Goal: Use online tool/utility: Utilize a website feature to perform a specific function

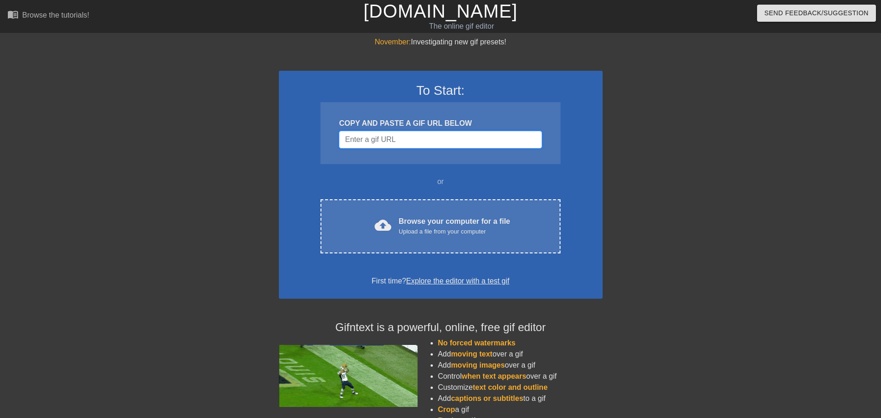
click at [433, 142] on input "Username" at bounding box center [440, 140] width 203 height 18
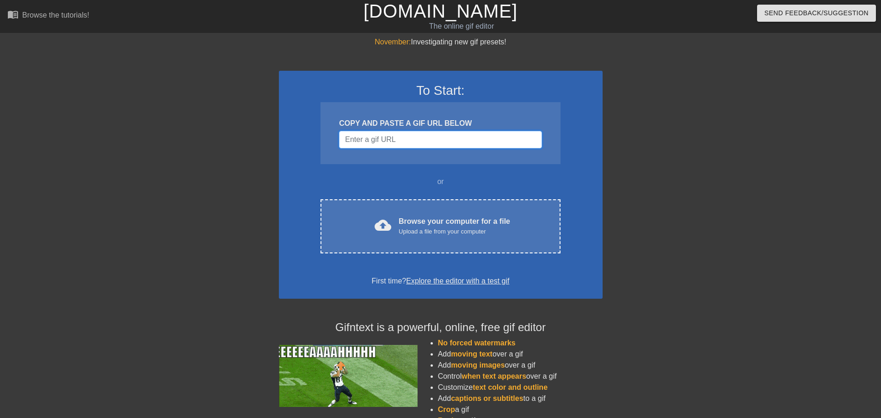
paste input "[URL][DOMAIN_NAME]"
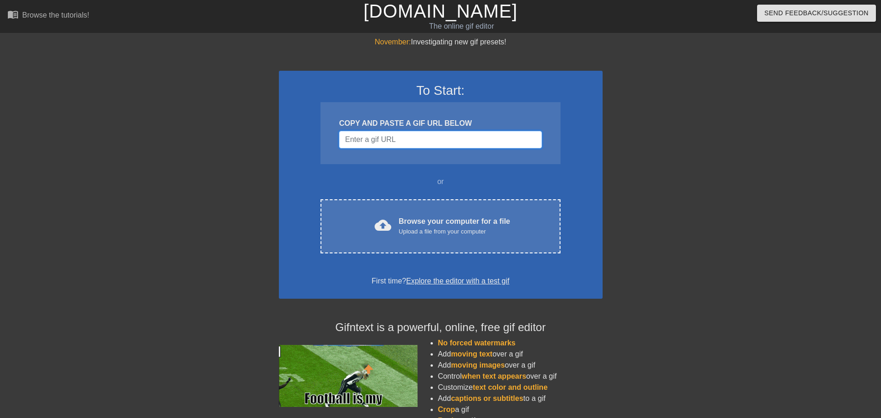
type input "[URL][DOMAIN_NAME]"
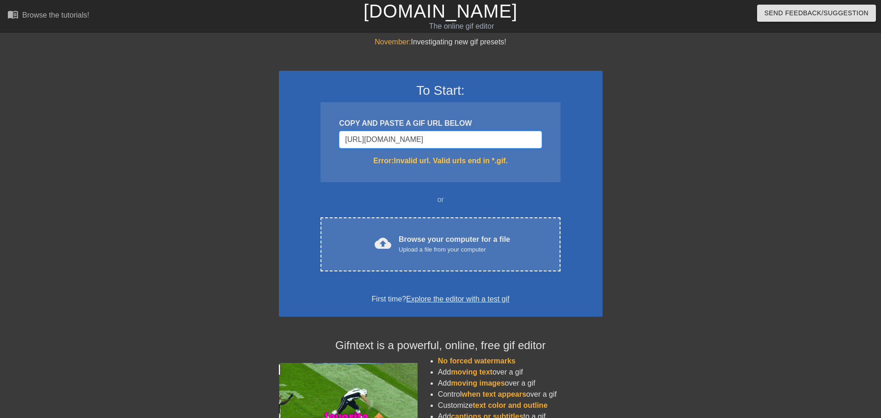
drag, startPoint x: 539, startPoint y: 144, endPoint x: 226, endPoint y: 154, distance: 312.8
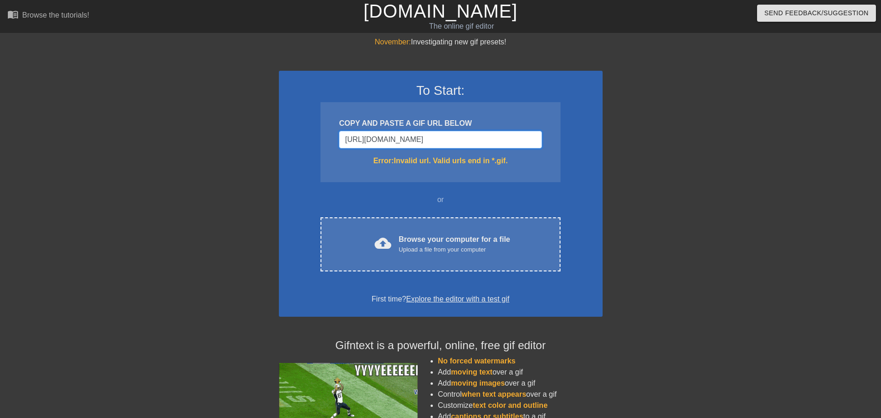
click at [226, 154] on div "November: Investigating new gif presets! To Start: COPY AND PASTE A GIF URL BEL…" at bounding box center [440, 272] width 881 height 471
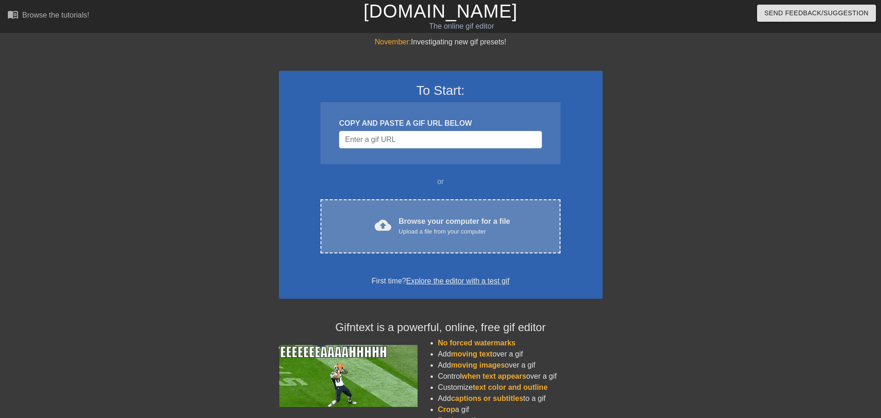
click at [436, 223] on div "Browse your computer for a file Upload a file from your computer" at bounding box center [454, 226] width 111 height 20
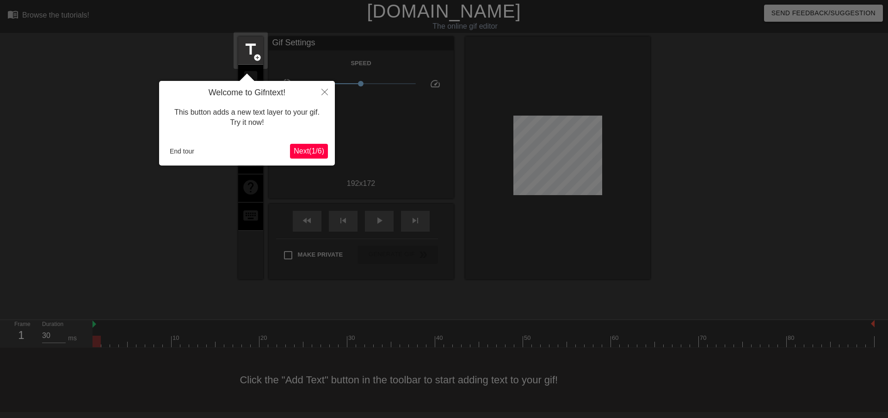
click at [314, 150] on span "Next ( 1 / 6 )" at bounding box center [309, 151] width 31 height 8
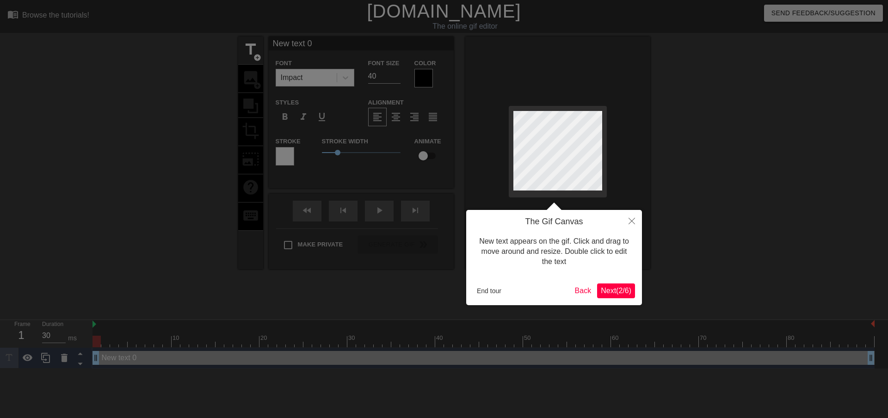
click at [616, 290] on span "Next ( 2 / 6 )" at bounding box center [616, 291] width 31 height 8
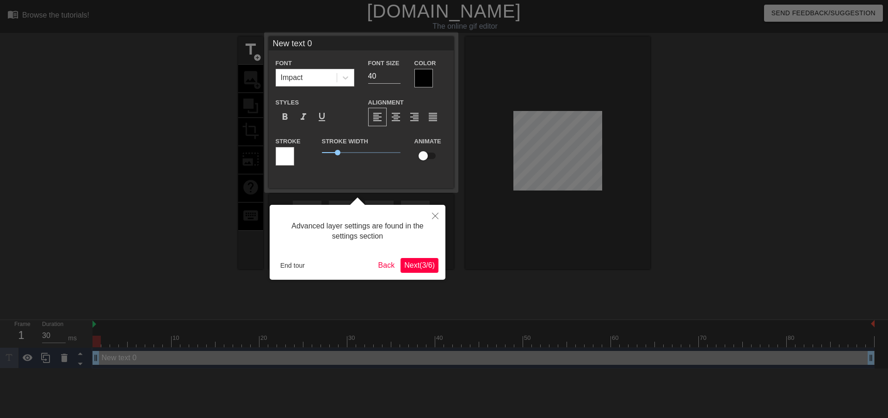
click at [426, 267] on span "Next ( 3 / 6 )" at bounding box center [419, 265] width 31 height 8
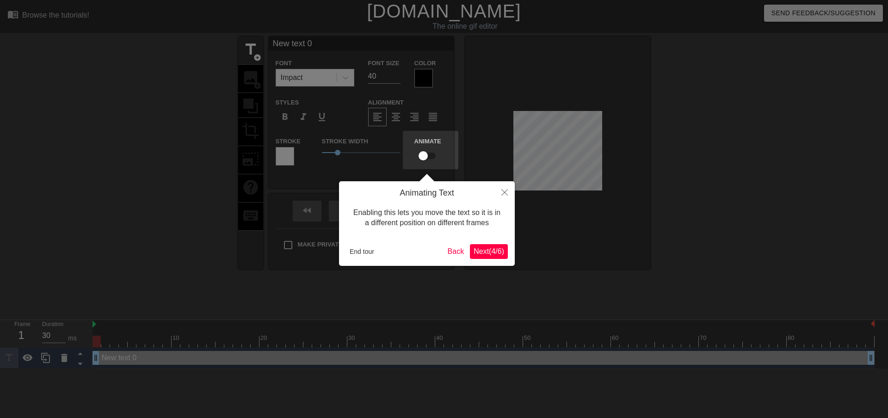
click at [495, 259] on button "Next ( 4 / 6 )" at bounding box center [489, 251] width 38 height 15
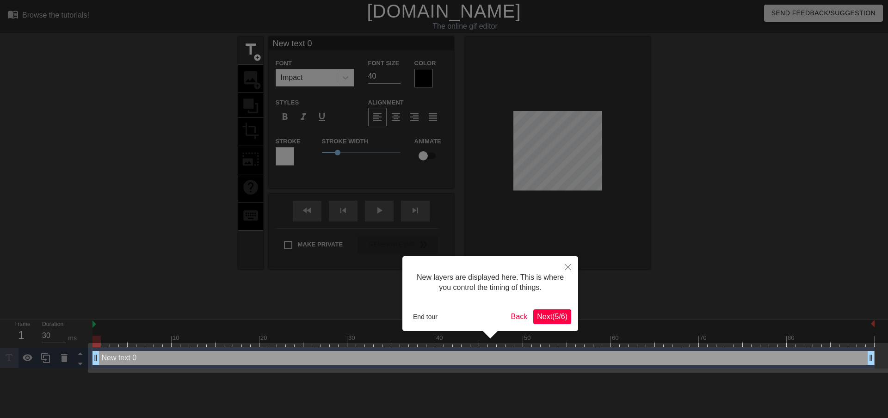
click at [547, 311] on button "Next ( 5 / 6 )" at bounding box center [552, 316] width 38 height 15
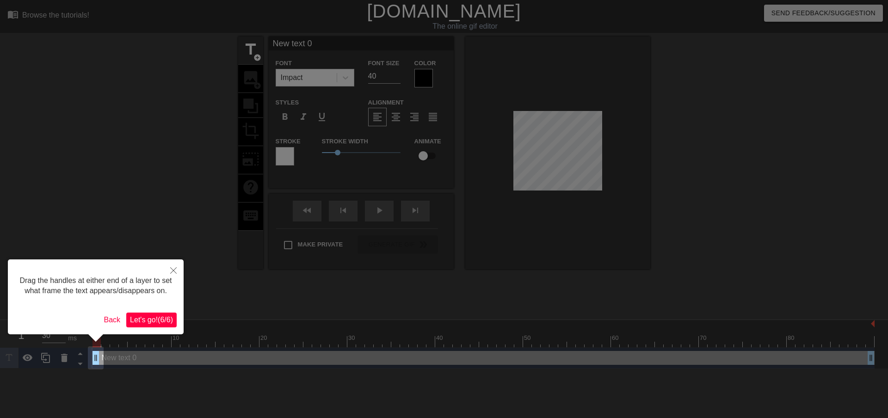
click at [154, 313] on button "Let's go! ( 6 / 6 )" at bounding box center [151, 320] width 50 height 15
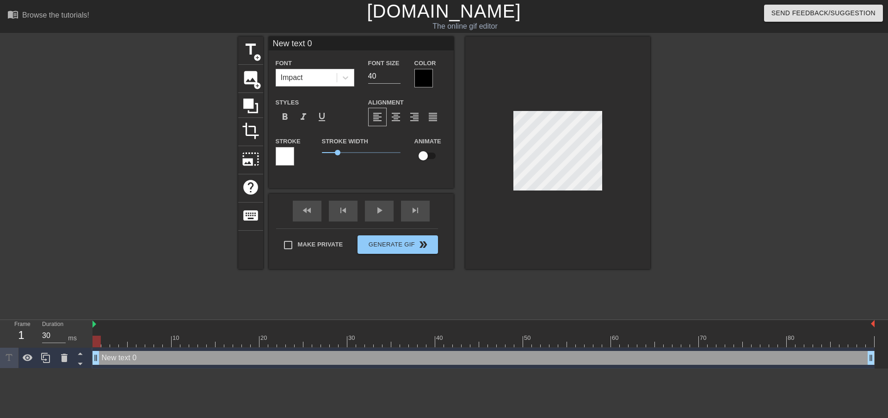
click at [314, 44] on input "New text 0" at bounding box center [361, 44] width 185 height 14
click at [251, 60] on div "title add_circle" at bounding box center [250, 51] width 25 height 28
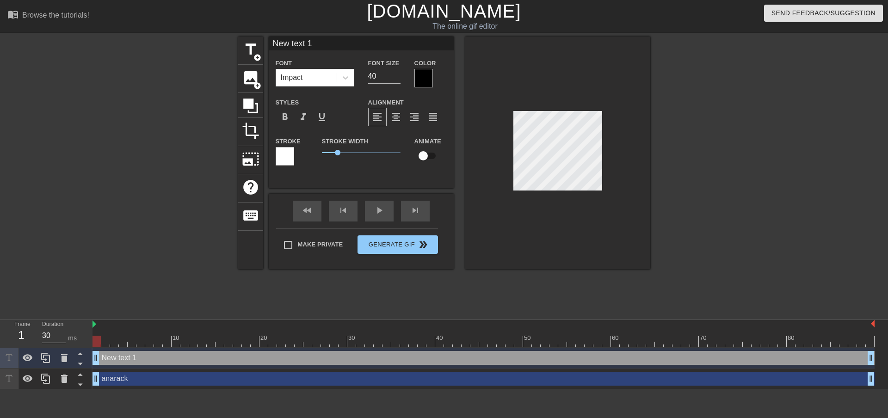
click at [332, 41] on input "New text 1" at bounding box center [361, 44] width 185 height 14
type input "stim"
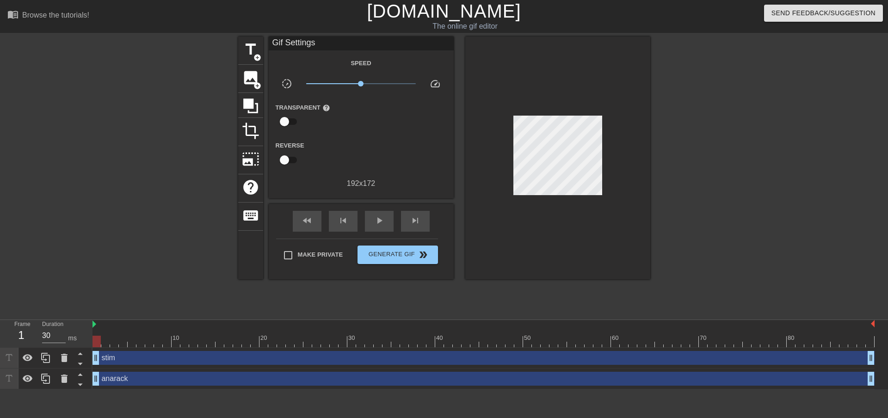
click at [490, 113] on div at bounding box center [557, 158] width 185 height 243
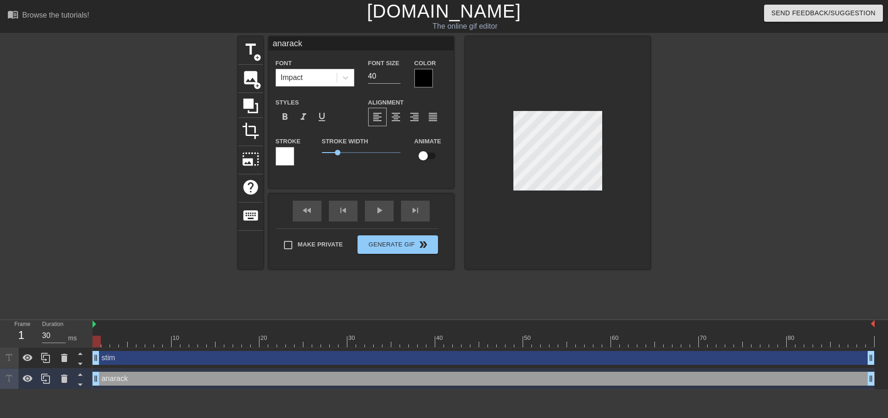
click at [424, 157] on input "checkbox" at bounding box center [423, 156] width 53 height 18
click at [433, 156] on input "checkbox" at bounding box center [432, 156] width 53 height 18
checkbox input "false"
click at [428, 79] on div at bounding box center [423, 78] width 19 height 19
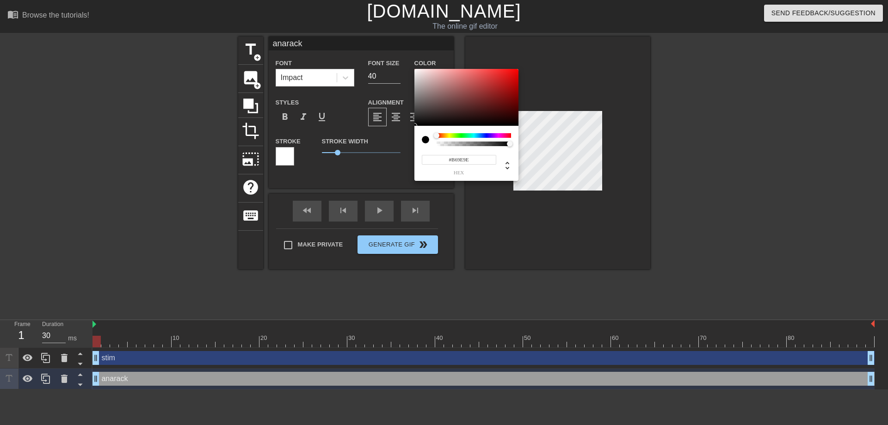
type input "#FFFFFF"
drag, startPoint x: 435, startPoint y: 93, endPoint x: 401, endPoint y: 58, distance: 48.7
click at [401, 58] on div "#FFFFFF hex" at bounding box center [444, 212] width 888 height 425
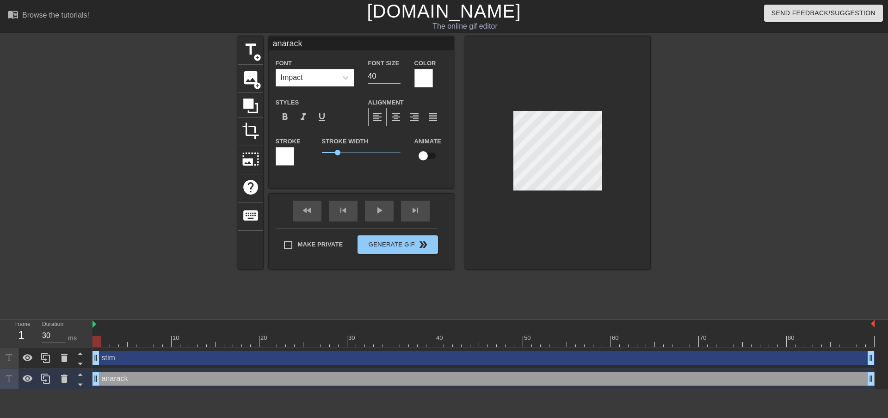
click at [278, 156] on div at bounding box center [285, 156] width 19 height 19
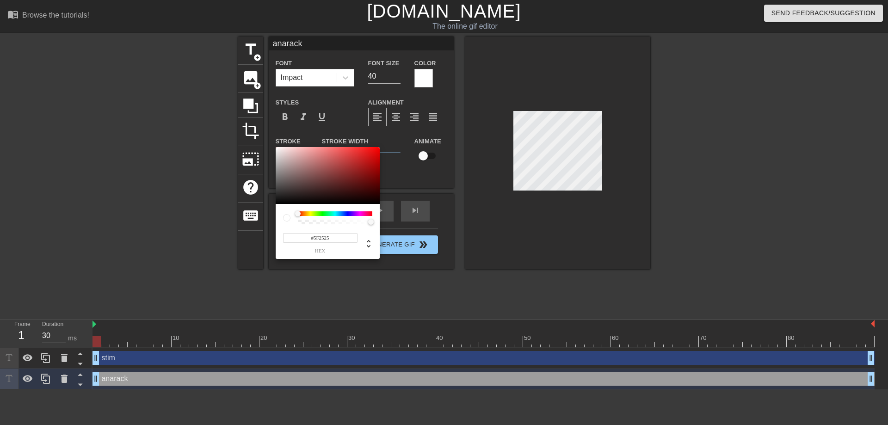
type input "#000000"
drag, startPoint x: 399, startPoint y: 222, endPoint x: 414, endPoint y: 233, distance: 18.2
click at [414, 233] on div "#000000 hex" at bounding box center [444, 212] width 888 height 425
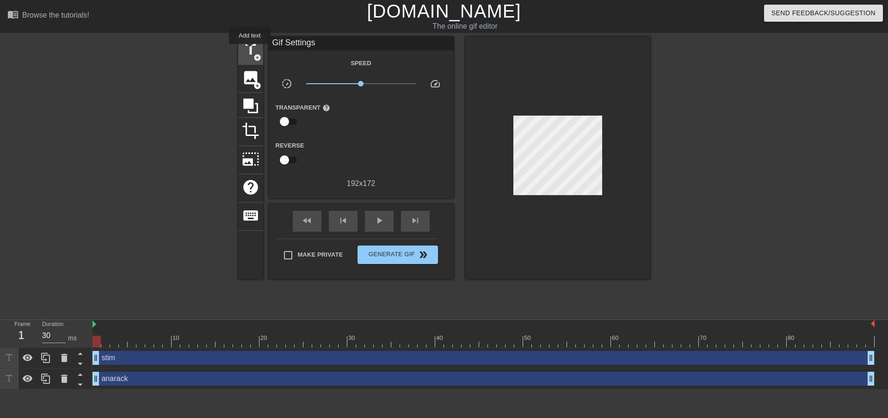
click at [249, 44] on span "title" at bounding box center [251, 50] width 18 height 18
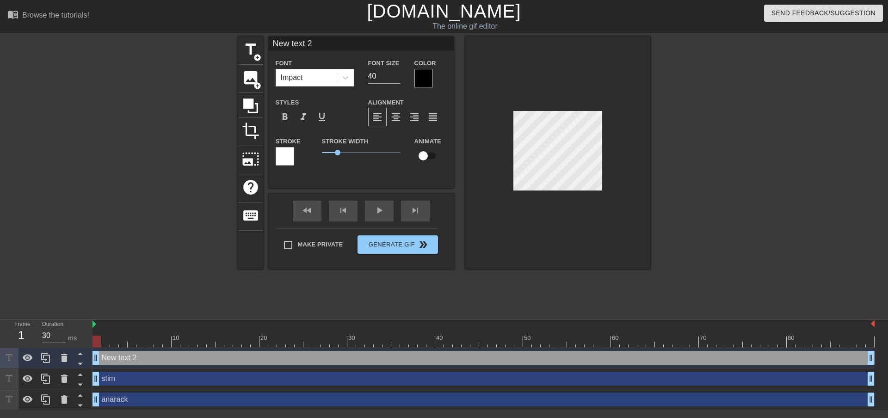
type input "Ne text 2"
type textarea "Ne text 2"
click at [62, 361] on icon at bounding box center [64, 358] width 6 height 8
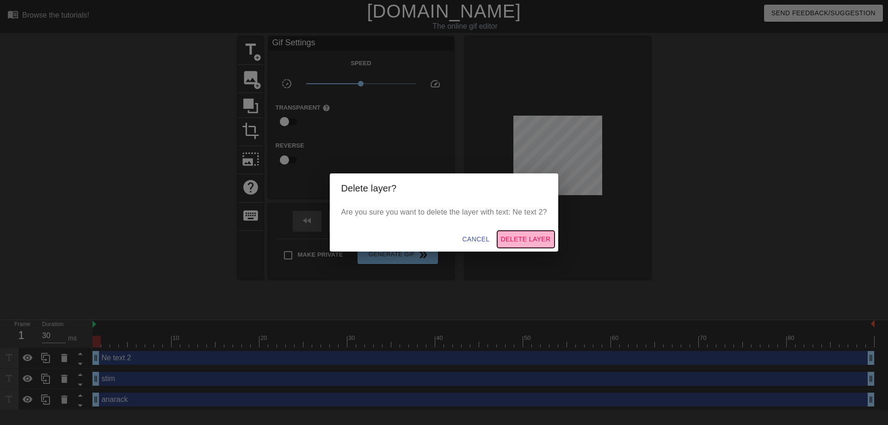
click at [502, 237] on span "Delete Layer" at bounding box center [526, 240] width 50 height 12
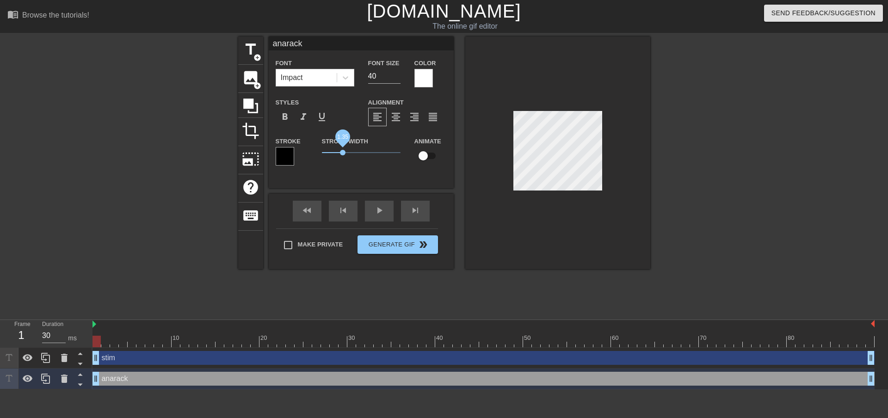
drag, startPoint x: 338, startPoint y: 151, endPoint x: 343, endPoint y: 152, distance: 5.6
click at [343, 152] on span "1.35" at bounding box center [343, 153] width 6 height 6
type input "stim"
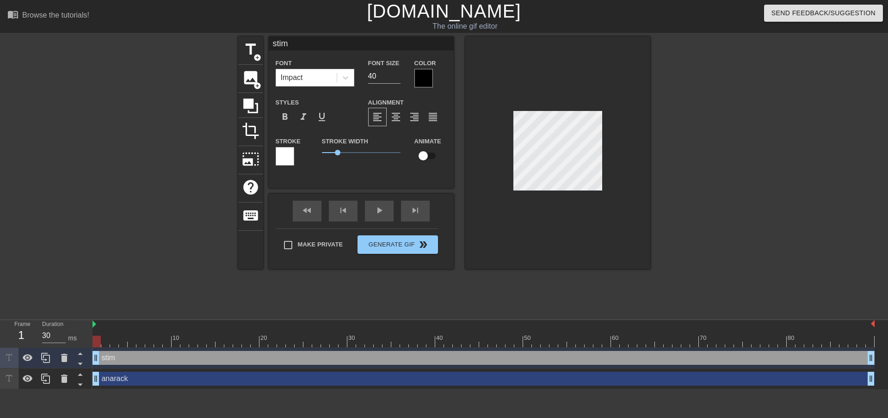
click at [425, 79] on div at bounding box center [423, 78] width 19 height 19
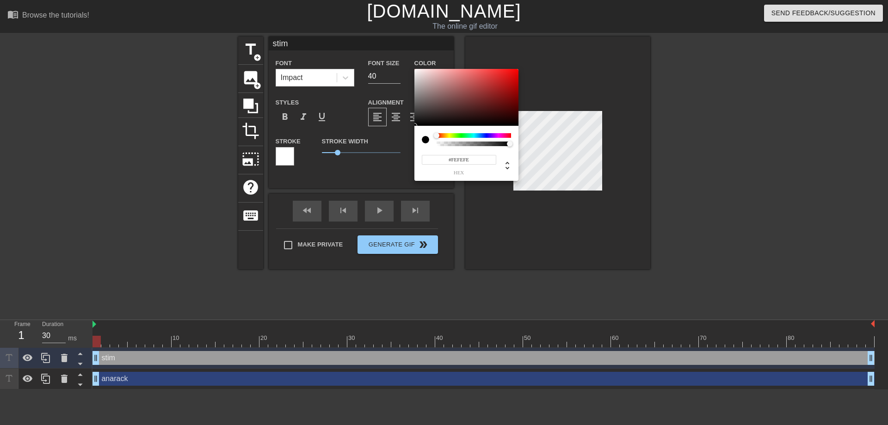
type input "#FFFFFF"
drag, startPoint x: 445, startPoint y: 105, endPoint x: 395, endPoint y: 66, distance: 63.9
click at [404, 56] on div "#FFFFFF hex" at bounding box center [444, 212] width 888 height 425
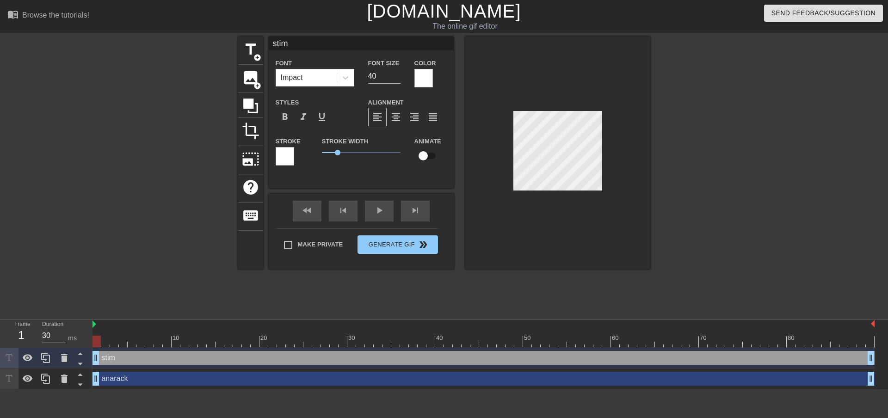
click at [289, 154] on div at bounding box center [285, 156] width 19 height 19
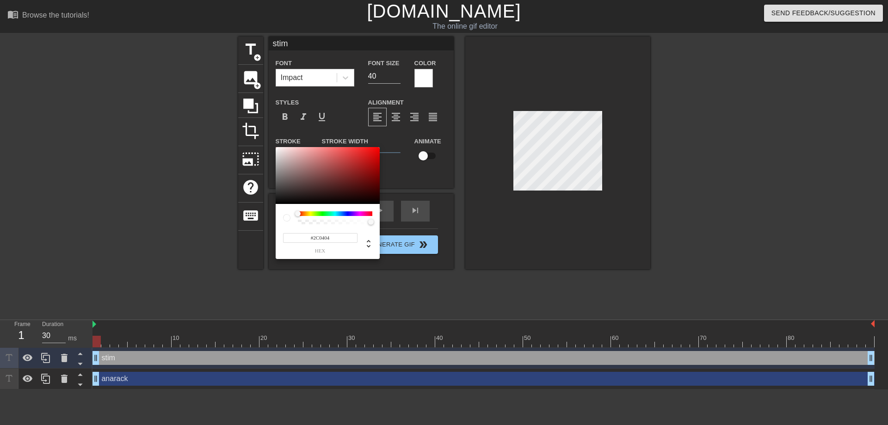
type input "#000000"
drag, startPoint x: 347, startPoint y: 175, endPoint x: 426, endPoint y: 167, distance: 79.0
click at [408, 232] on div "#000000 hex" at bounding box center [444, 212] width 888 height 425
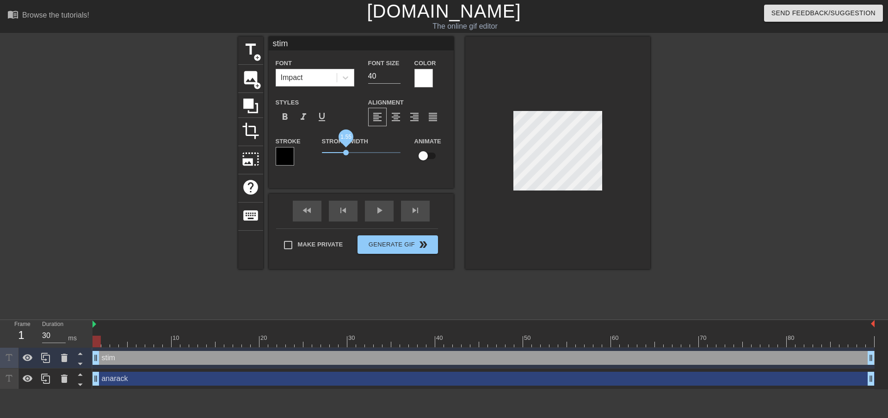
drag, startPoint x: 340, startPoint y: 153, endPoint x: 346, endPoint y: 153, distance: 6.5
click at [346, 153] on span "1.55" at bounding box center [346, 153] width 6 height 6
click at [525, 209] on div at bounding box center [557, 153] width 185 height 233
click at [545, 91] on div at bounding box center [557, 153] width 185 height 233
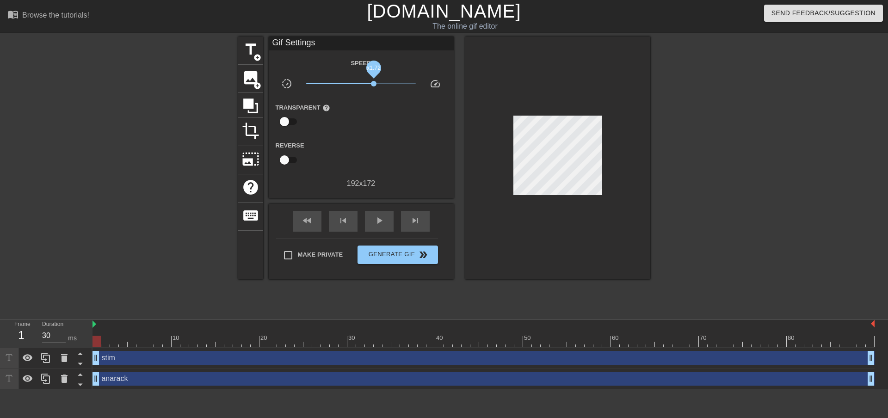
drag, startPoint x: 364, startPoint y: 83, endPoint x: 380, endPoint y: 84, distance: 16.2
click at [380, 84] on span "x1.72" at bounding box center [361, 83] width 110 height 11
click at [377, 222] on span "play_arrow" at bounding box center [379, 220] width 11 height 11
click at [377, 222] on span "pause" at bounding box center [379, 220] width 11 height 11
click at [408, 261] on button "Generate Gif double_arrow" at bounding box center [398, 255] width 80 height 19
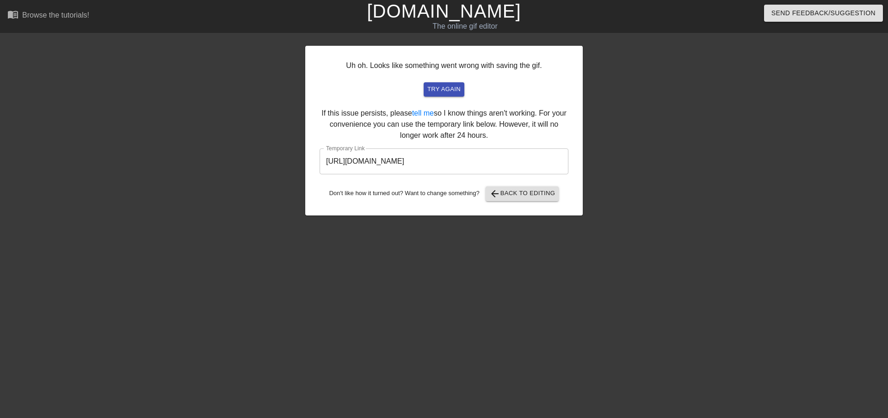
click at [479, 162] on input "[URL][DOMAIN_NAME]" at bounding box center [444, 161] width 249 height 26
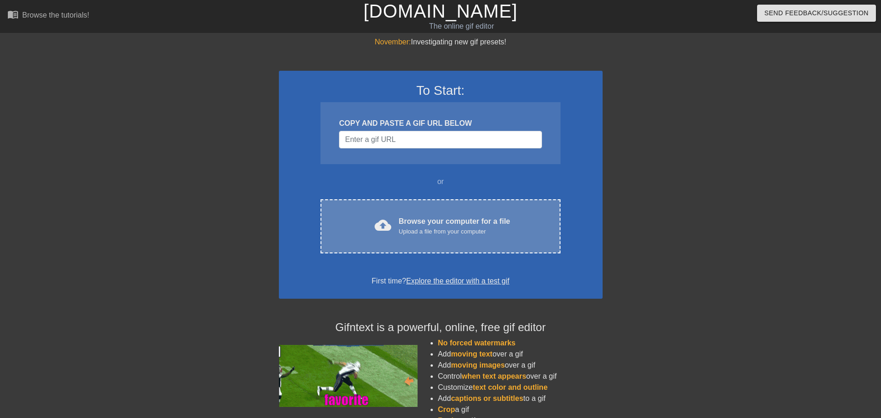
click at [428, 219] on div "Browse your computer for a file Upload a file from your computer" at bounding box center [454, 226] width 111 height 20
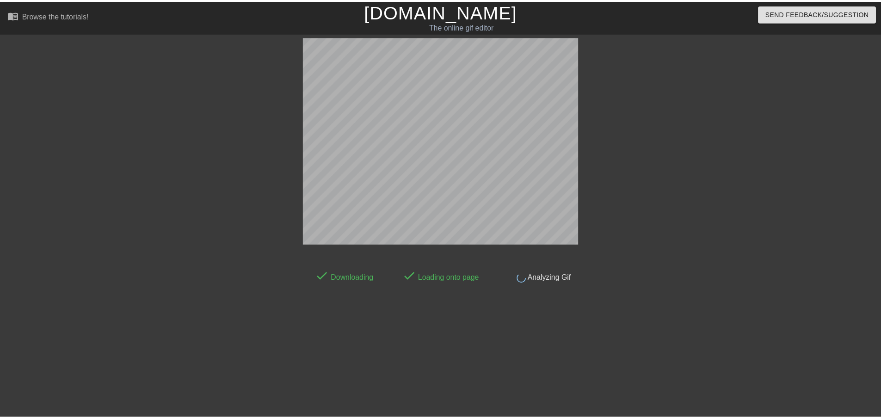
scroll to position [1, 0]
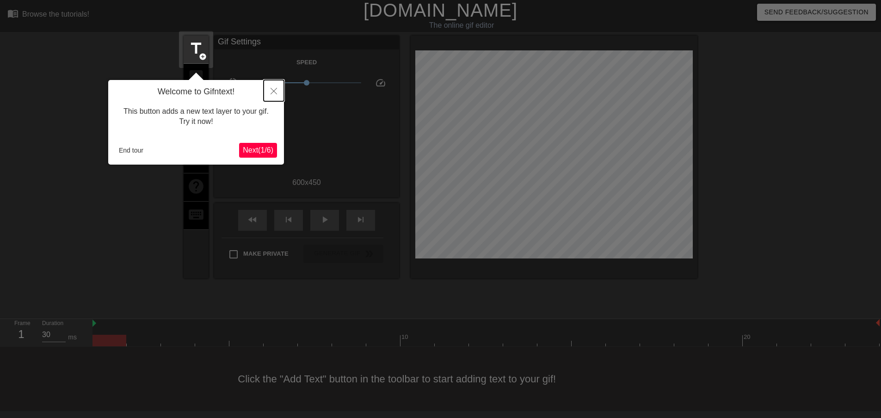
click at [278, 93] on button "Close" at bounding box center [274, 90] width 20 height 21
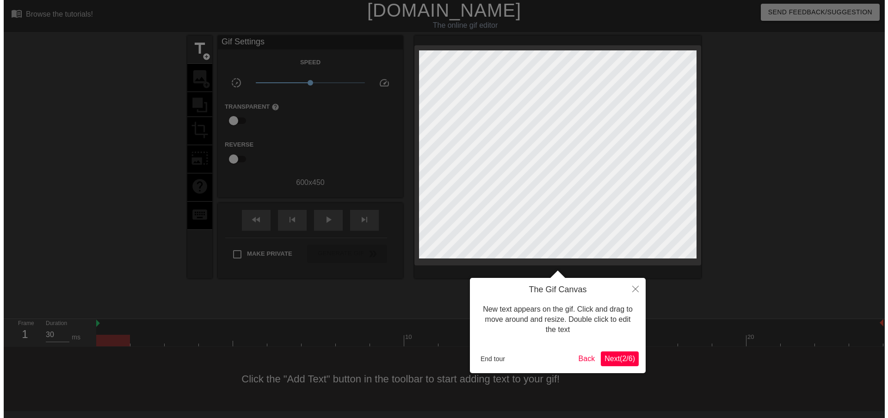
scroll to position [0, 0]
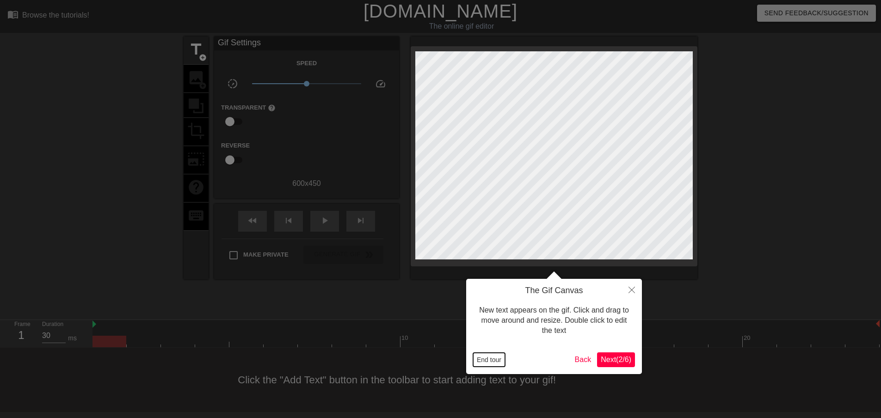
click at [502, 361] on button "End tour" at bounding box center [489, 360] width 32 height 14
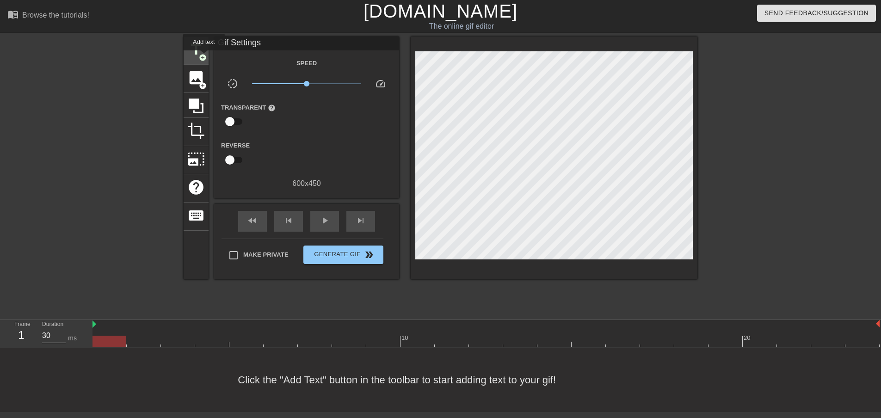
click at [203, 56] on span "add_circle" at bounding box center [203, 58] width 8 height 8
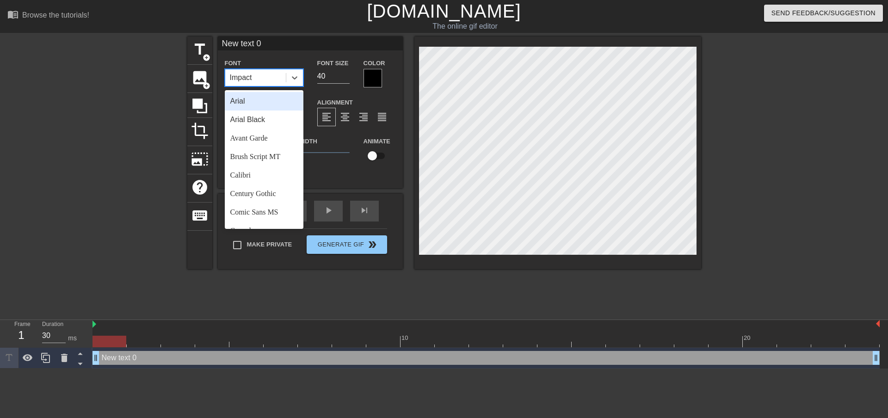
click at [257, 79] on div "Impact" at bounding box center [255, 77] width 61 height 17
click at [270, 74] on div "Impact" at bounding box center [255, 77] width 61 height 17
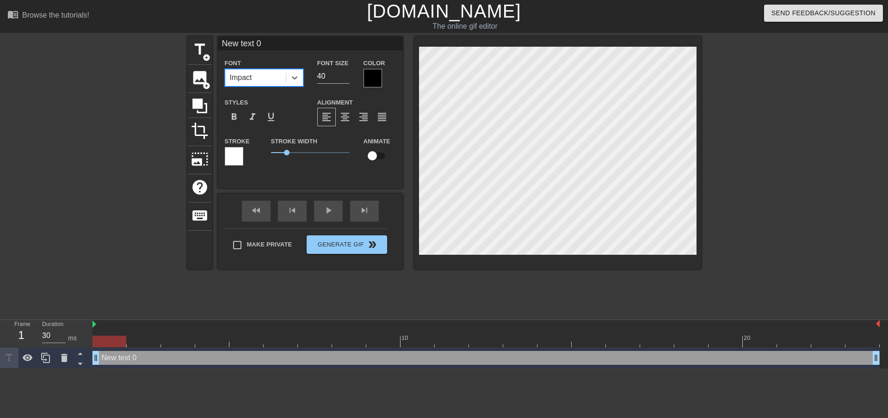
click at [296, 43] on input "New text 0" at bounding box center [310, 44] width 185 height 14
type input "anarack"
click at [374, 75] on div at bounding box center [373, 78] width 19 height 19
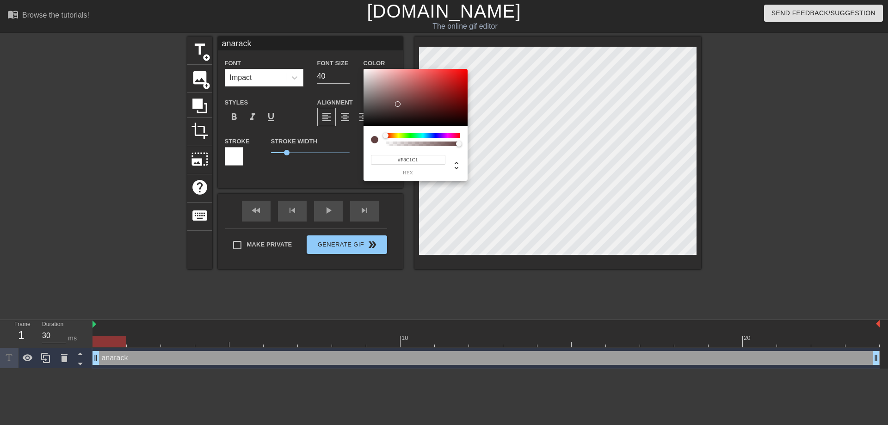
type input "#FFFFFF"
drag, startPoint x: 390, startPoint y: 98, endPoint x: 360, endPoint y: 67, distance: 43.2
click at [360, 67] on div "#FFFFFF hex" at bounding box center [444, 212] width 888 height 425
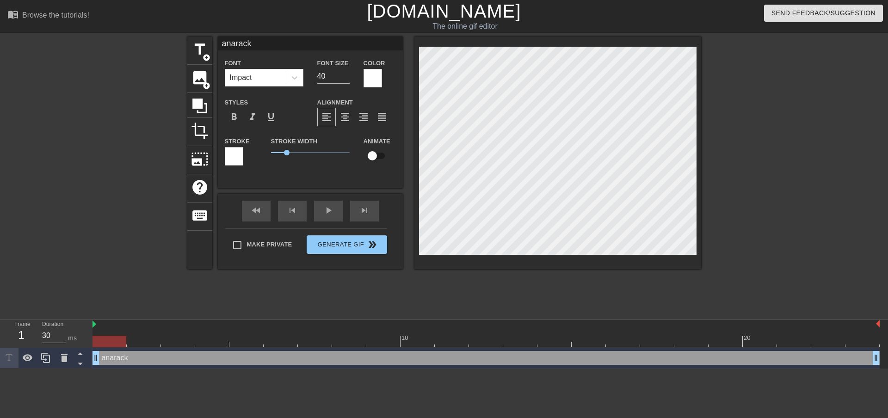
click at [230, 154] on div at bounding box center [234, 156] width 19 height 19
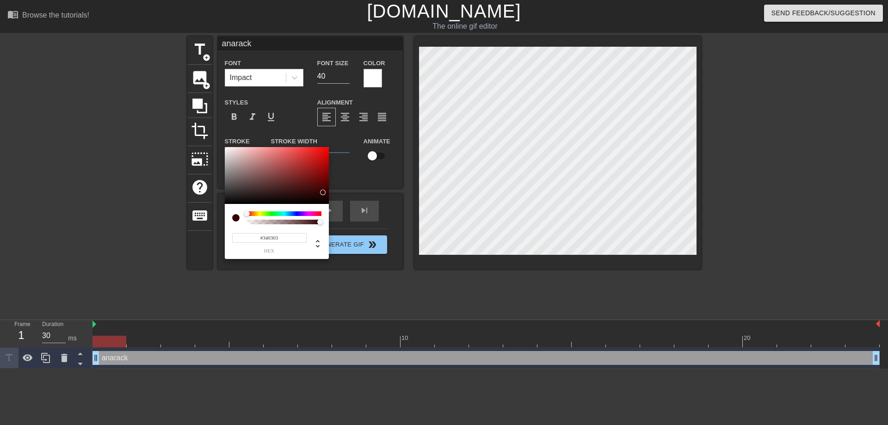
type input "#000000"
drag, startPoint x: 309, startPoint y: 198, endPoint x: 456, endPoint y: 172, distance: 149.1
click at [364, 225] on div "#000000 hex" at bounding box center [444, 212] width 888 height 425
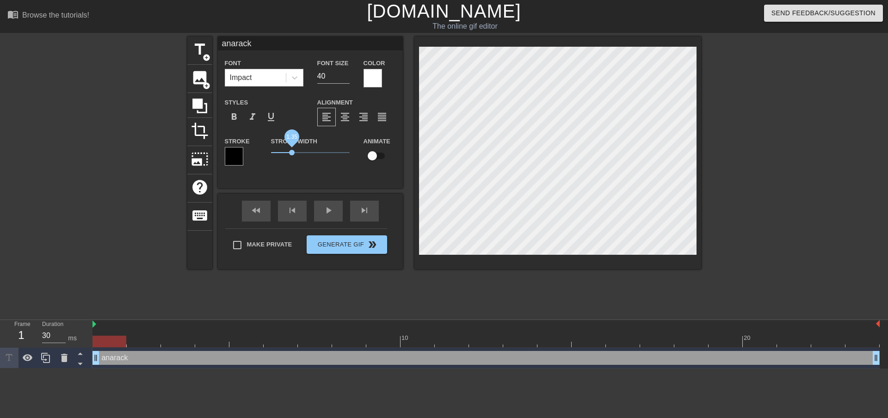
drag, startPoint x: 286, startPoint y: 154, endPoint x: 292, endPoint y: 154, distance: 6.0
click at [292, 154] on span "1.35" at bounding box center [292, 153] width 6 height 6
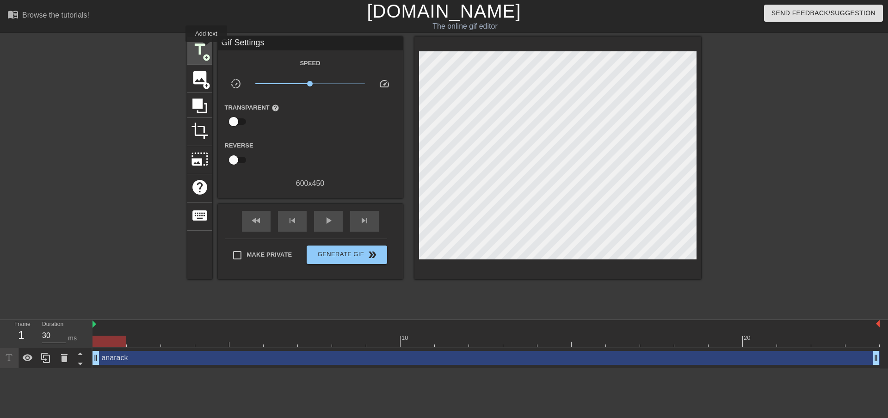
click at [206, 49] on span "title" at bounding box center [200, 50] width 18 height 18
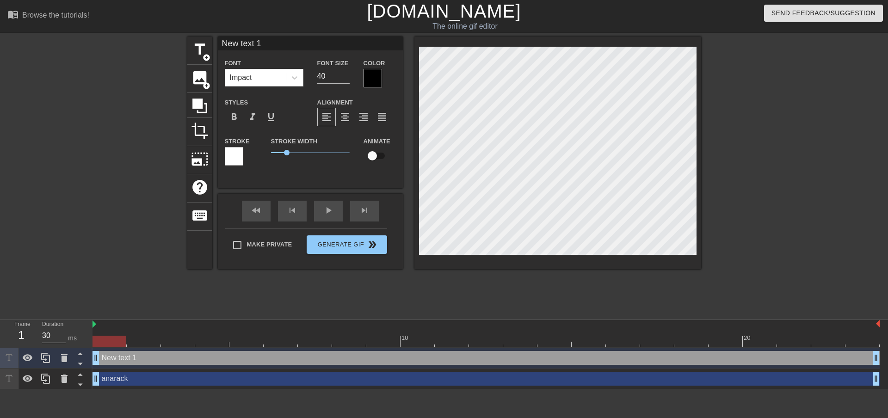
click at [275, 43] on input "New text 1" at bounding box center [310, 44] width 185 height 14
type input "stim"
click at [373, 73] on div at bounding box center [373, 78] width 19 height 19
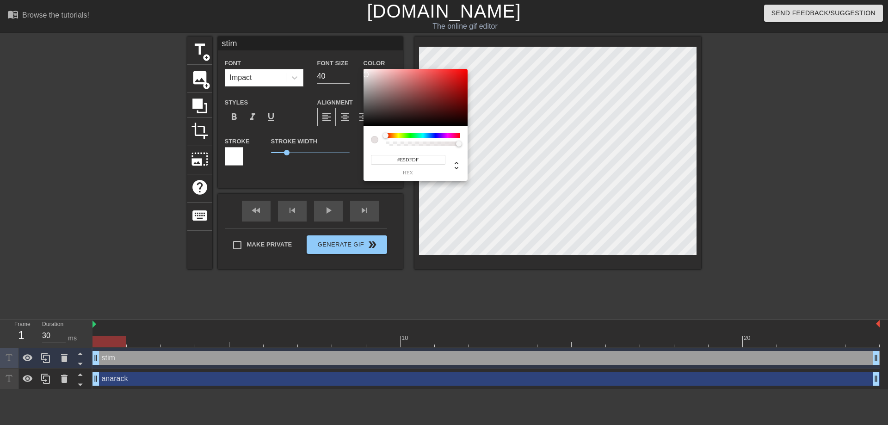
type input "#FFFFFF"
drag, startPoint x: 389, startPoint y: 101, endPoint x: 353, endPoint y: 56, distance: 57.6
click at [350, 56] on div "#FFFFFF hex" at bounding box center [444, 212] width 888 height 425
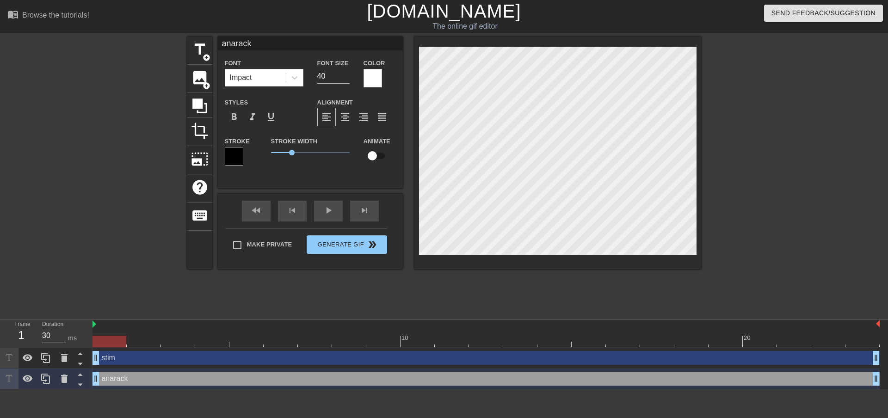
type input "stim"
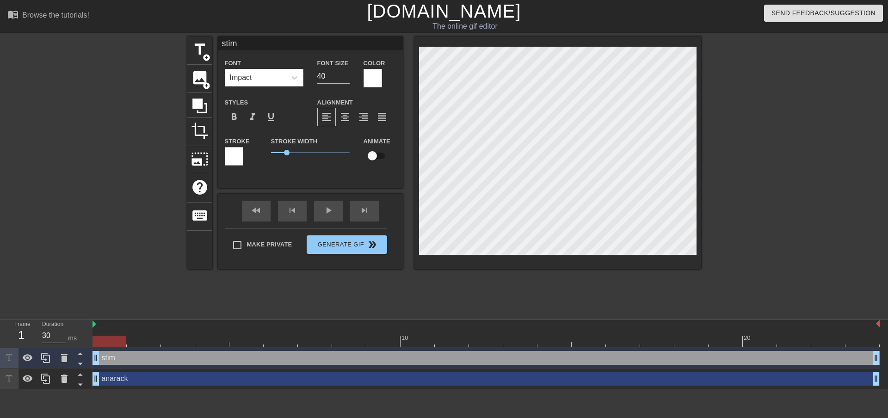
click at [238, 154] on div at bounding box center [234, 156] width 19 height 19
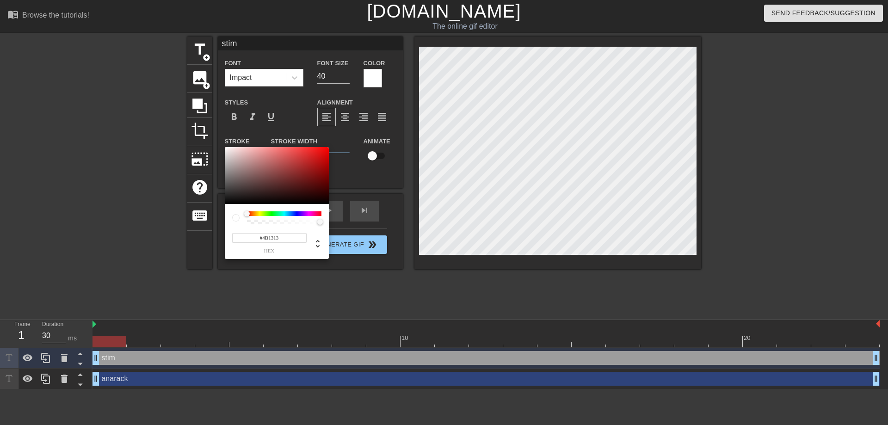
type input "#000000"
drag, startPoint x: 328, startPoint y: 213, endPoint x: 364, endPoint y: 235, distance: 42.0
click at [363, 235] on div "#000000 hex" at bounding box center [444, 212] width 888 height 425
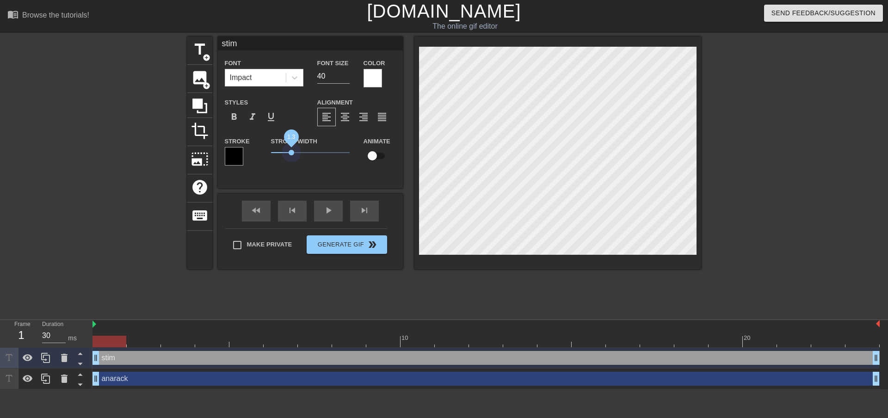
drag, startPoint x: 289, startPoint y: 154, endPoint x: 302, endPoint y: 151, distance: 13.2
click at [290, 154] on span "1.3" at bounding box center [292, 153] width 6 height 6
type input "anarack"
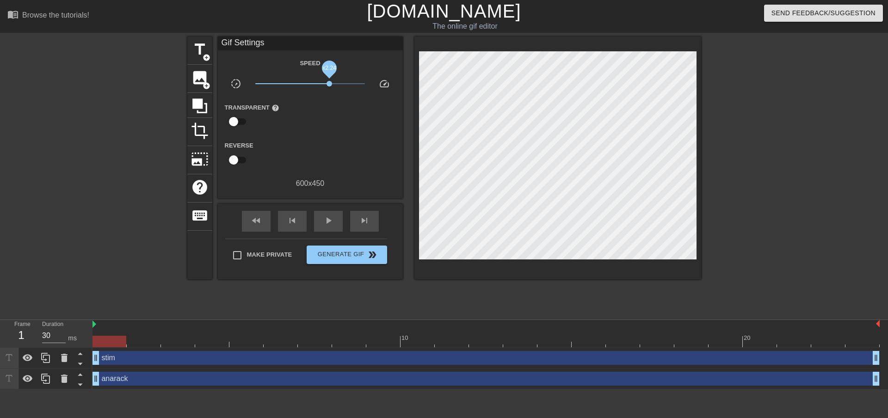
drag, startPoint x: 314, startPoint y: 83, endPoint x: 330, endPoint y: 84, distance: 16.7
click at [330, 84] on span "x2.24" at bounding box center [310, 83] width 110 height 11
click at [328, 225] on span "play_arrow" at bounding box center [328, 220] width 11 height 11
click at [328, 225] on span "pause" at bounding box center [328, 220] width 11 height 11
drag, startPoint x: 333, startPoint y: 86, endPoint x: 319, endPoint y: 86, distance: 14.4
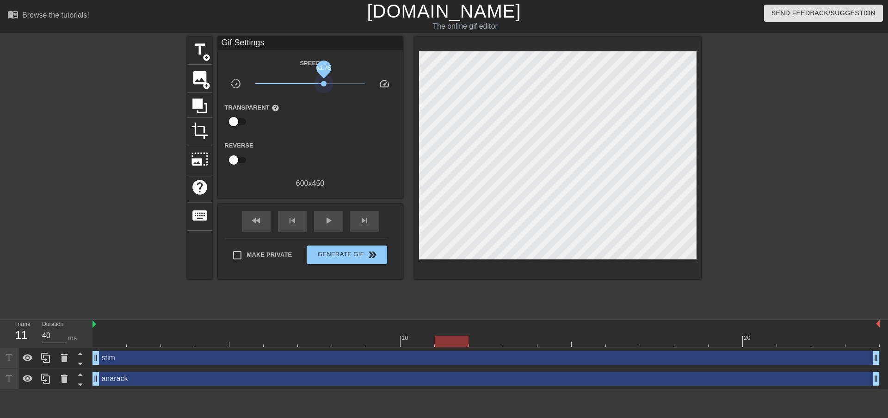
click at [319, 86] on span "x1.78" at bounding box center [310, 83] width 110 height 11
click at [333, 219] on span "play_arrow" at bounding box center [328, 220] width 11 height 11
type input "40"
click at [333, 219] on span "pause" at bounding box center [328, 220] width 11 height 11
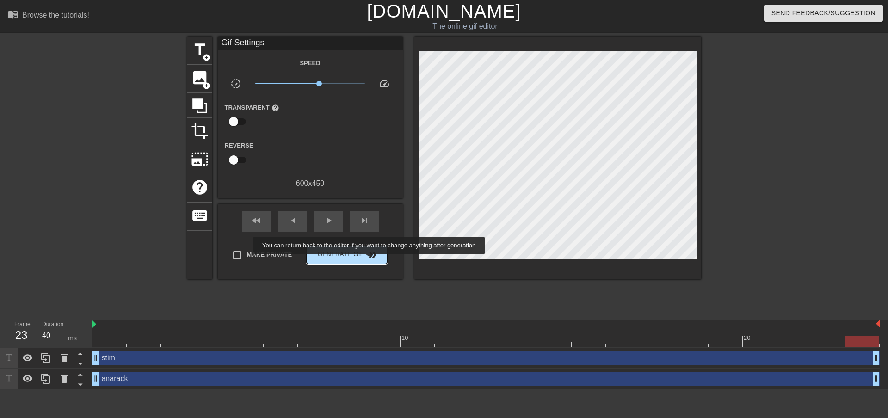
click at [370, 260] on button "Generate Gif double_arrow" at bounding box center [347, 255] width 80 height 19
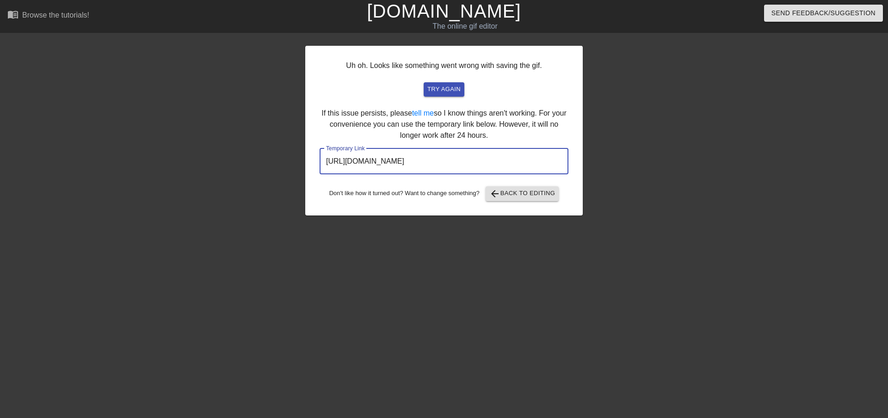
click at [438, 162] on input "https://www.gifntext.com/temp_generations/Mu2jQryQ.gif" at bounding box center [444, 161] width 249 height 26
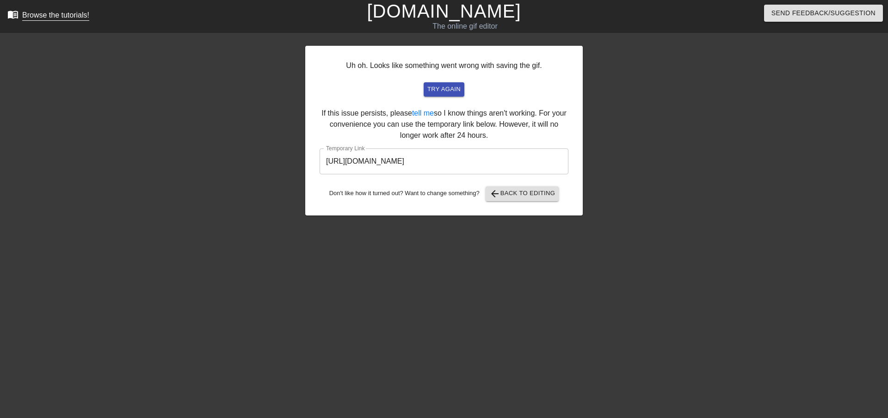
click at [55, 18] on div "Browse the tutorials!" at bounding box center [55, 15] width 67 height 8
click at [467, 16] on link "[DOMAIN_NAME]" at bounding box center [444, 11] width 154 height 20
